Goal: Find specific page/section: Find specific page/section

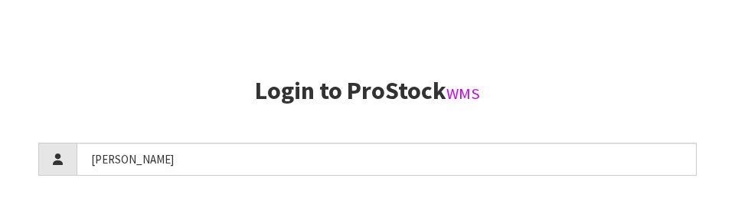
type input "[PERSON_NAME]"
click at [654, 96] on h2 "Login to ProStock WMS" at bounding box center [367, 90] width 658 height 27
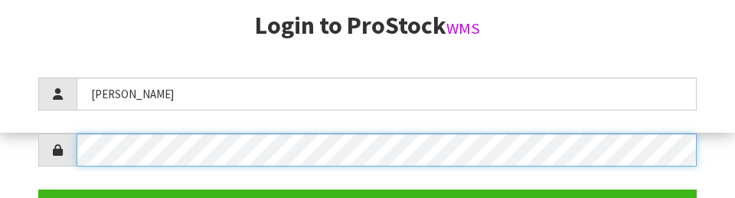
scroll to position [222, 0]
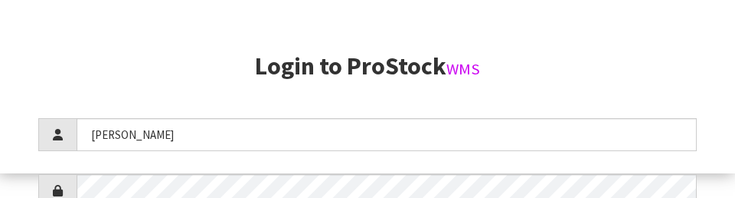
click at [663, 80] on section "Login to ProStock WMS [PERSON_NAME] Login Version 1.0.0" at bounding box center [367, 178] width 658 height 250
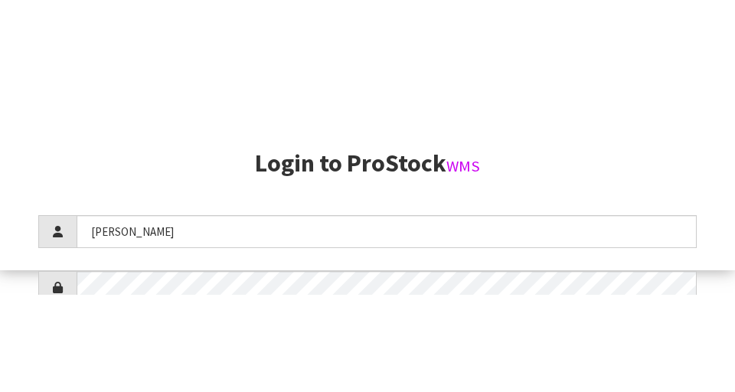
scroll to position [392, 0]
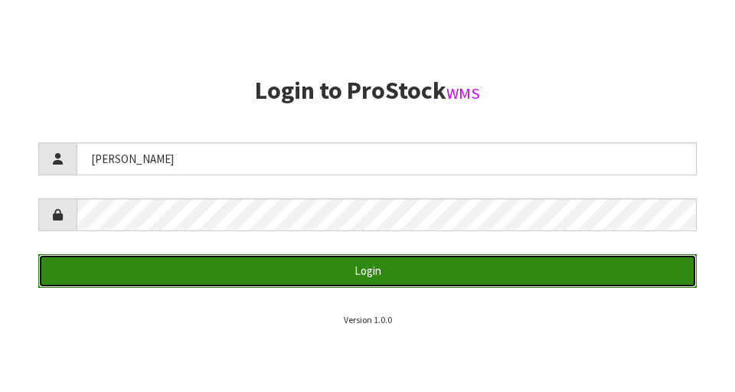
click at [193, 269] on button "Login" at bounding box center [367, 270] width 658 height 33
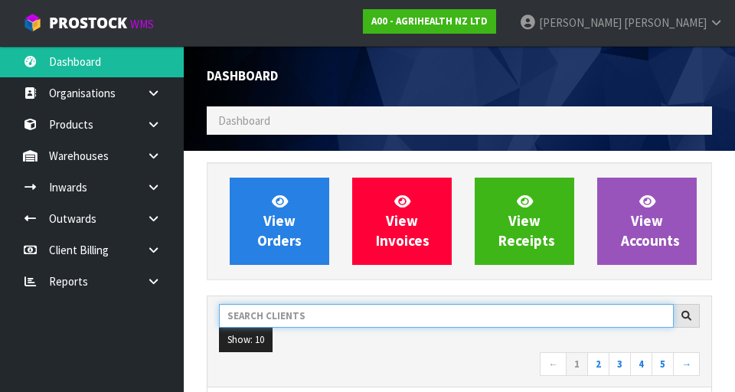
click at [296, 310] on input "text" at bounding box center [446, 316] width 455 height 24
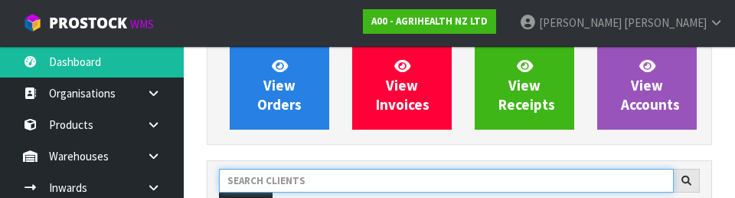
scroll to position [210, 0]
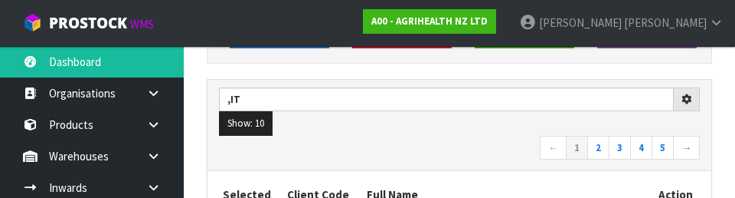
click at [488, 127] on ul "Show: 10 5 10 25 50" at bounding box center [459, 123] width 481 height 24
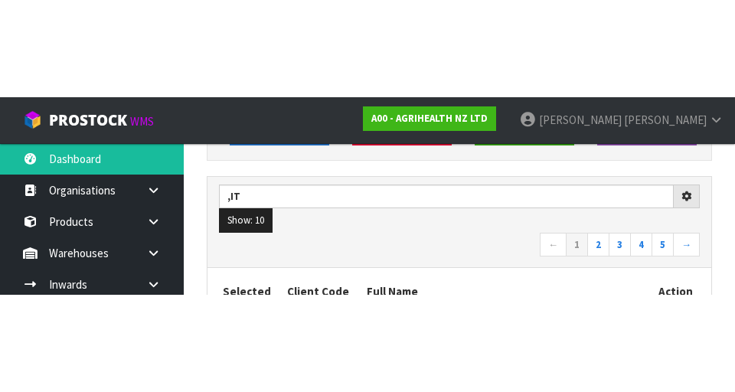
scroll to position [217, 0]
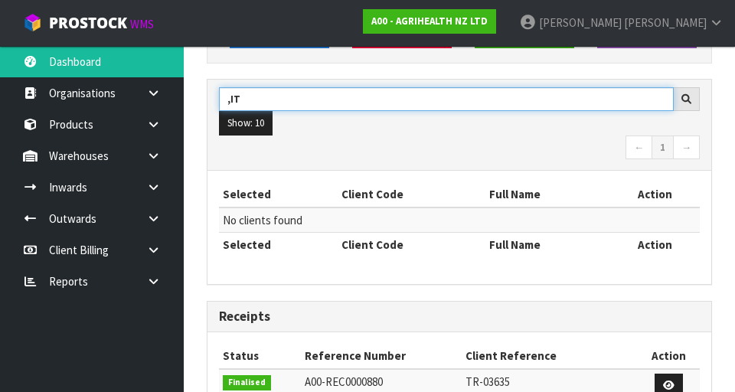
click at [228, 104] on input ",IT" at bounding box center [446, 99] width 455 height 24
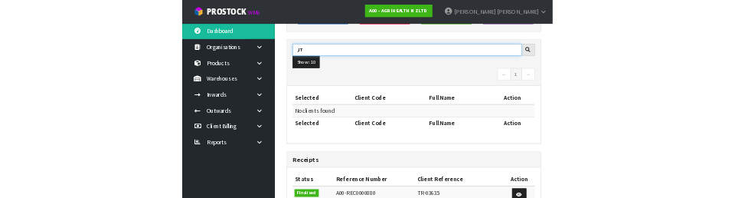
scroll to position [210, 0]
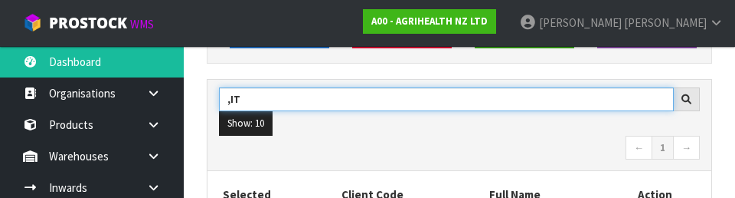
click at [230, 99] on input ",IT" at bounding box center [446, 99] width 455 height 24
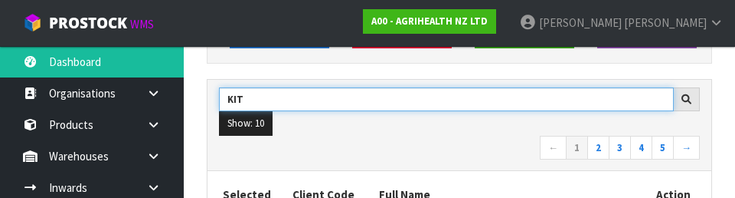
type input "KIT"
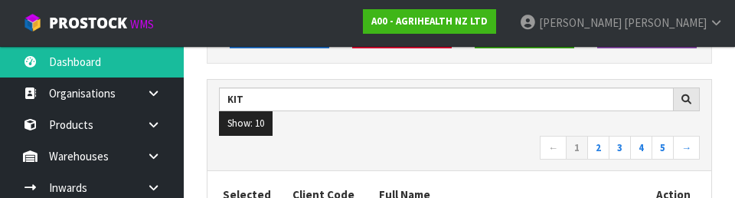
click at [507, 137] on nav "← 1 2 3 4 5 →" at bounding box center [459, 149] width 481 height 27
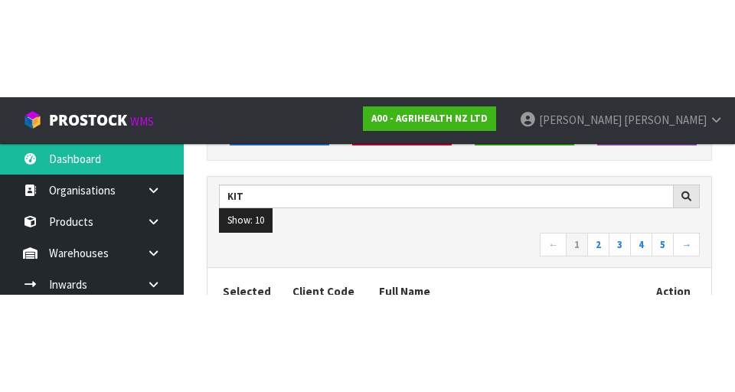
scroll to position [217, 0]
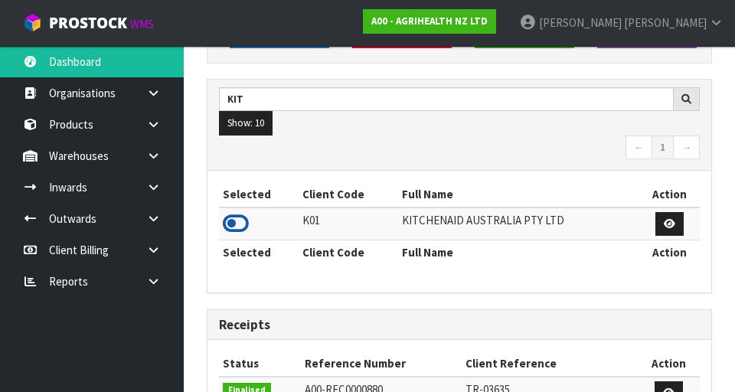
click at [230, 221] on icon at bounding box center [236, 223] width 26 height 23
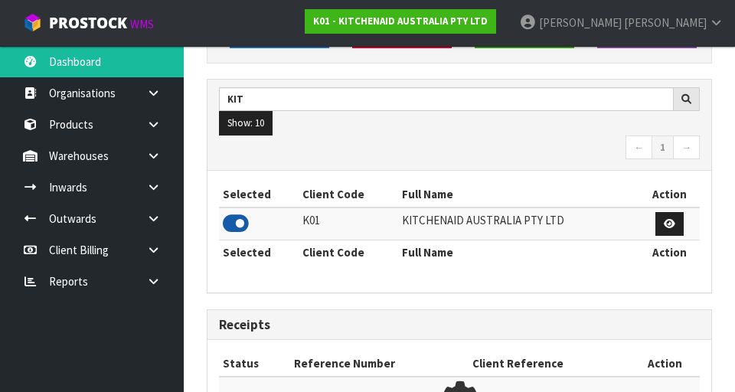
scroll to position [764550, 765032]
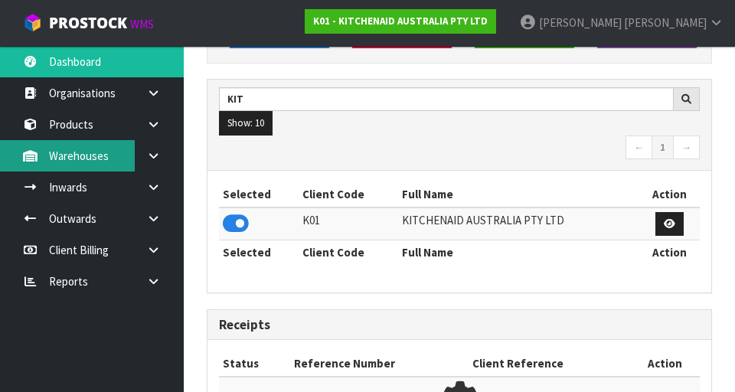
click at [132, 161] on link "Warehouses" at bounding box center [92, 155] width 184 height 31
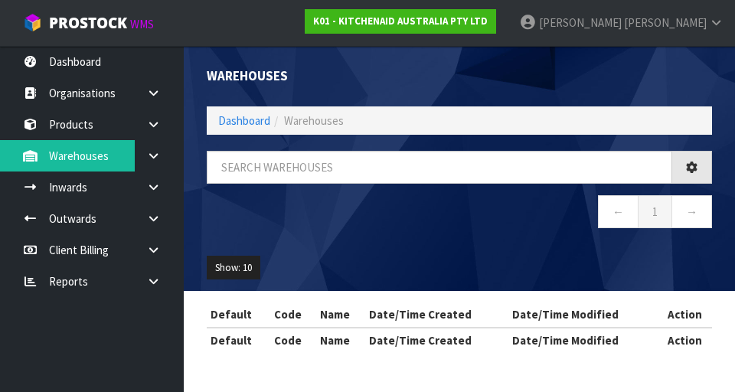
click at [146, 152] on div "Warehouses Dashboard Warehouses ← 1 → Show: 10 5 10 25 50 Default Code Name Dat…" at bounding box center [367, 190] width 735 height 380
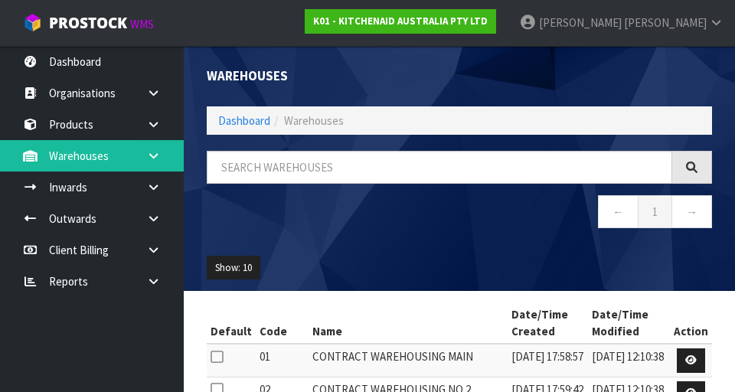
click at [151, 150] on icon at bounding box center [153, 155] width 15 height 11
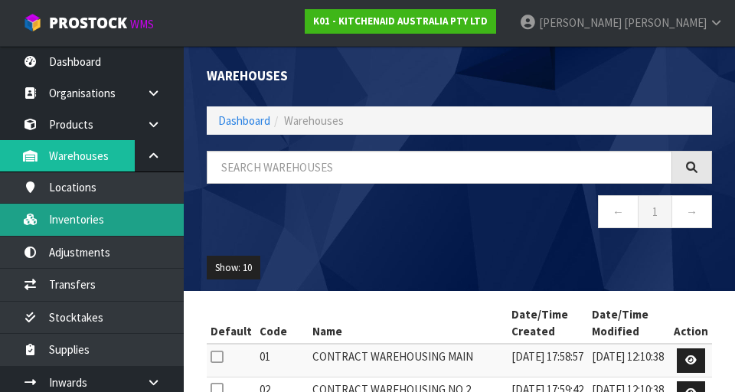
click at [63, 224] on link "Inventories" at bounding box center [92, 219] width 184 height 31
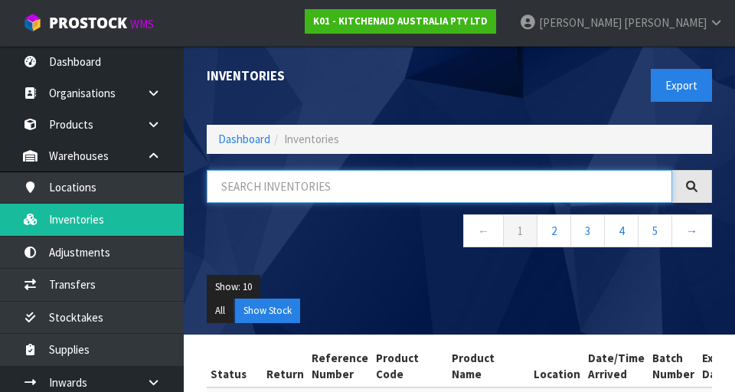
click at [269, 193] on input "text" at bounding box center [439, 186] width 465 height 33
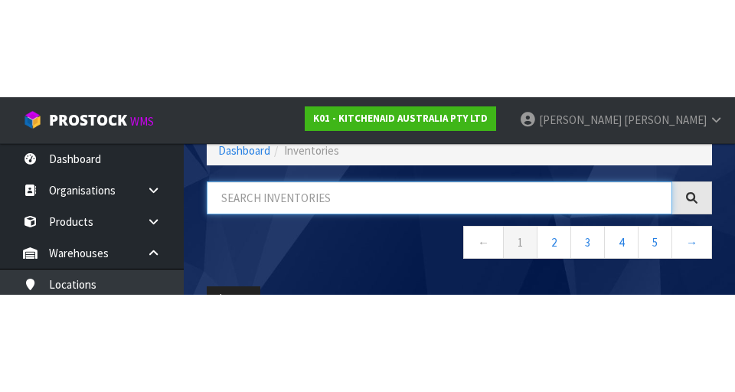
scroll to position [87, 0]
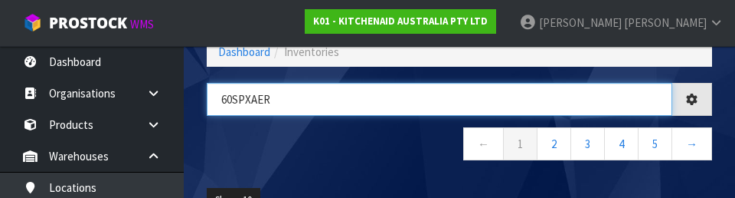
type input "60SPXAER"
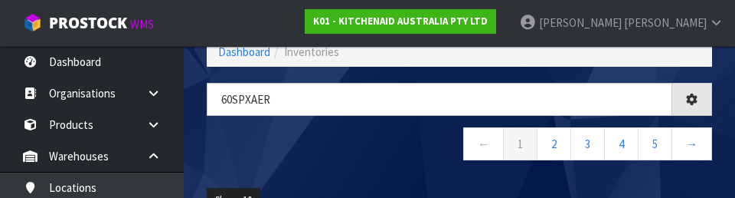
click at [228, 155] on nav "← 1 2 3 4 5 →" at bounding box center [459, 146] width 505 height 38
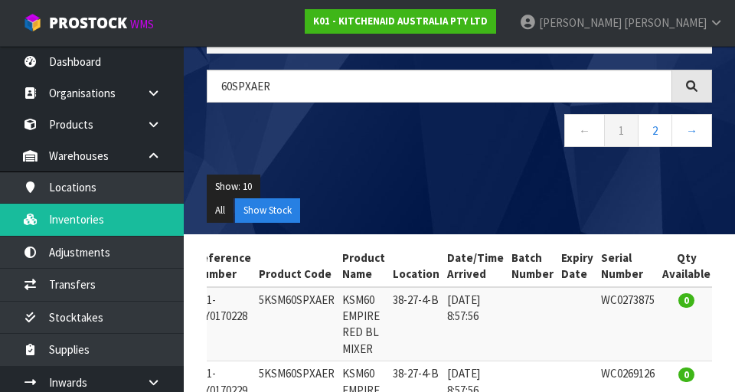
scroll to position [0, 0]
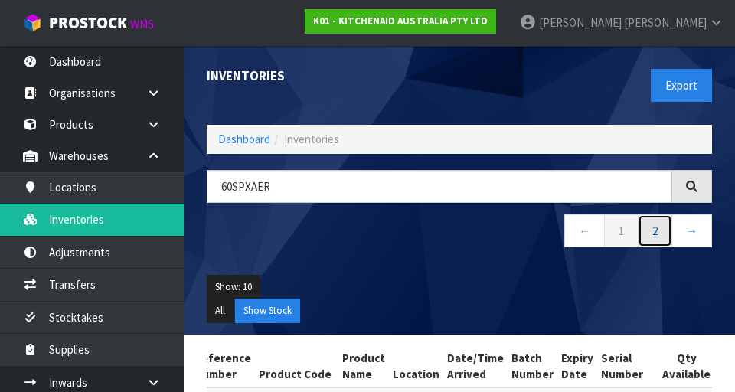
click at [646, 234] on link "2" at bounding box center [655, 230] width 34 height 33
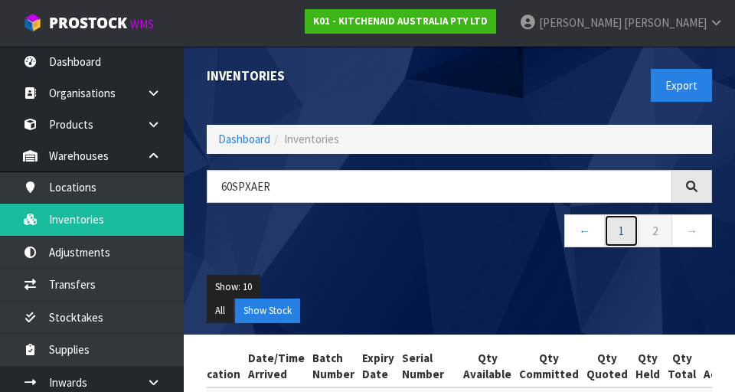
click at [619, 239] on link "1" at bounding box center [621, 230] width 34 height 33
